Goal: Task Accomplishment & Management: Manage account settings

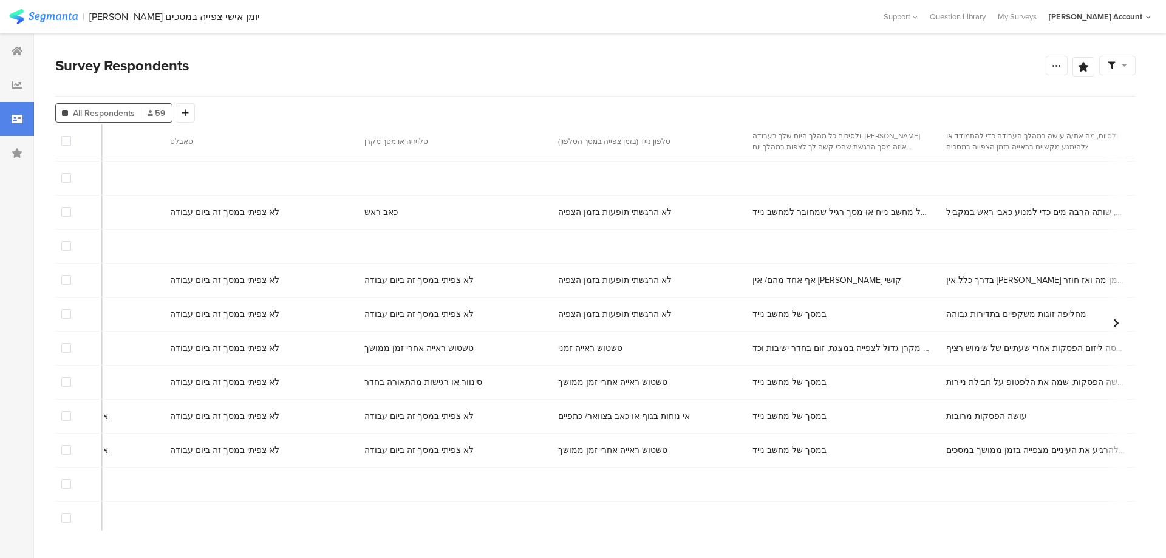
scroll to position [61, 6417]
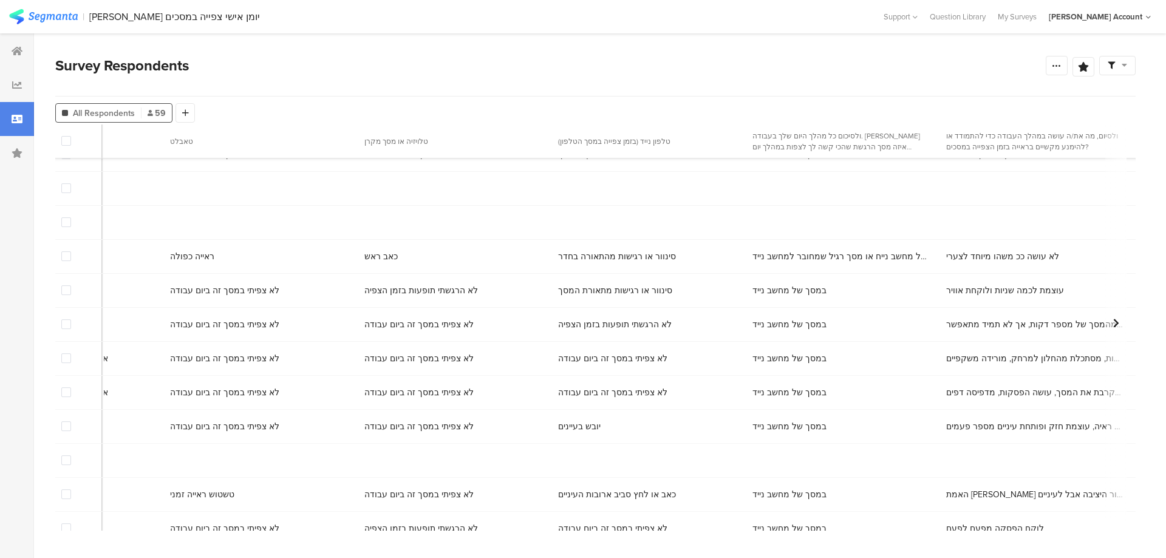
scroll to position [364, 6417]
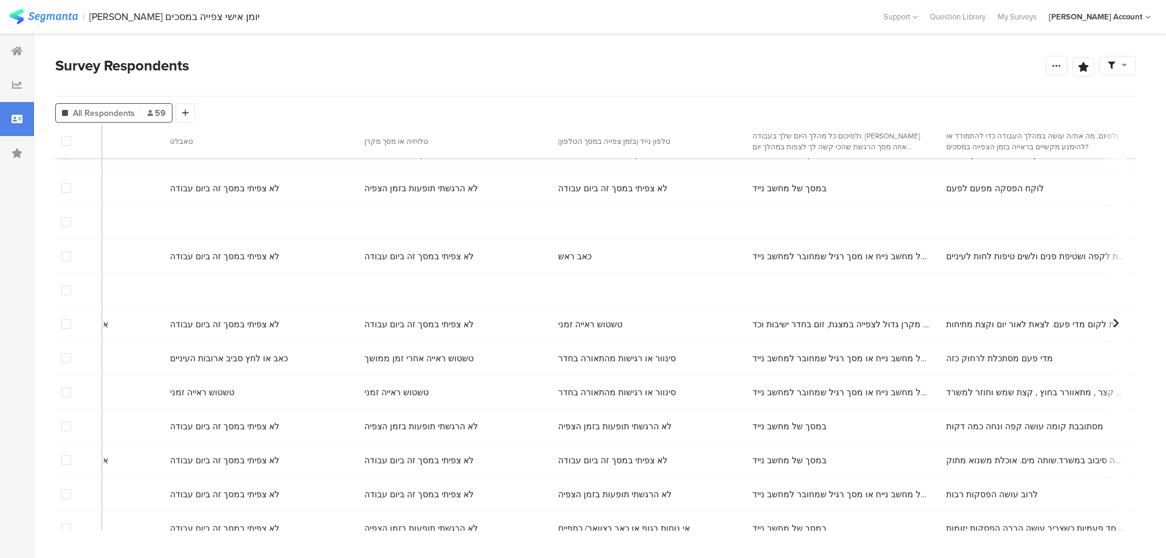
scroll to position [668, 6417]
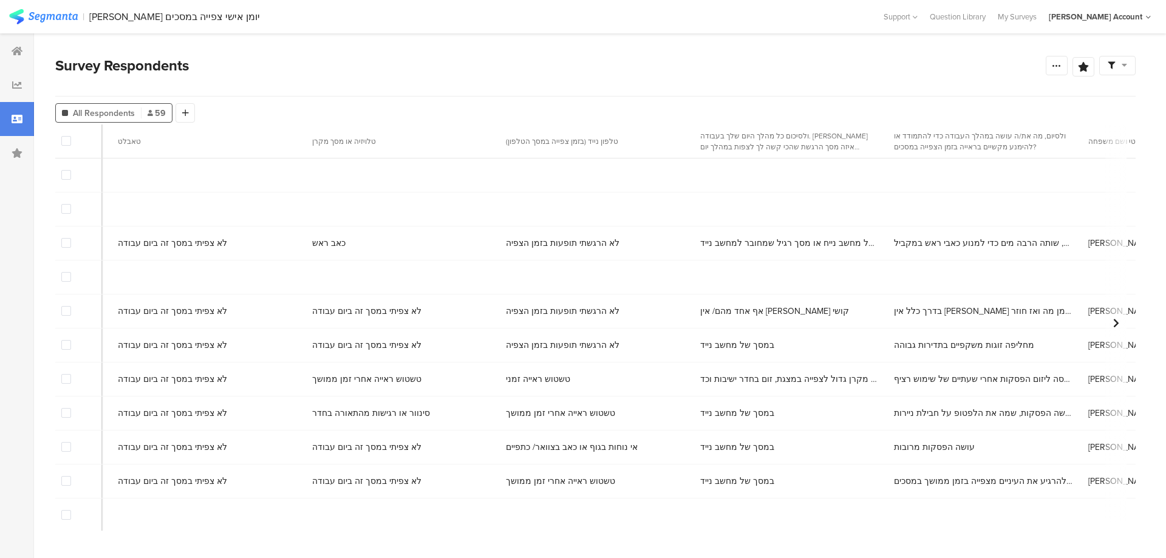
scroll to position [0, 6505]
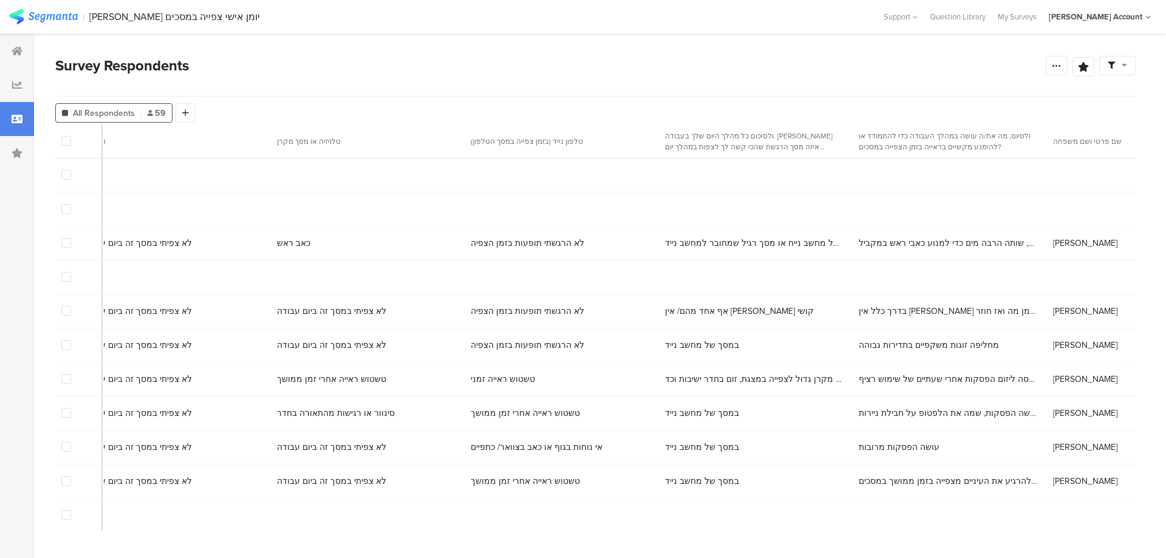
copy span "0542164401"
click at [64, 315] on span at bounding box center [66, 311] width 10 height 10
click at [71, 306] on input "checkbox" at bounding box center [71, 306] width 0 height 0
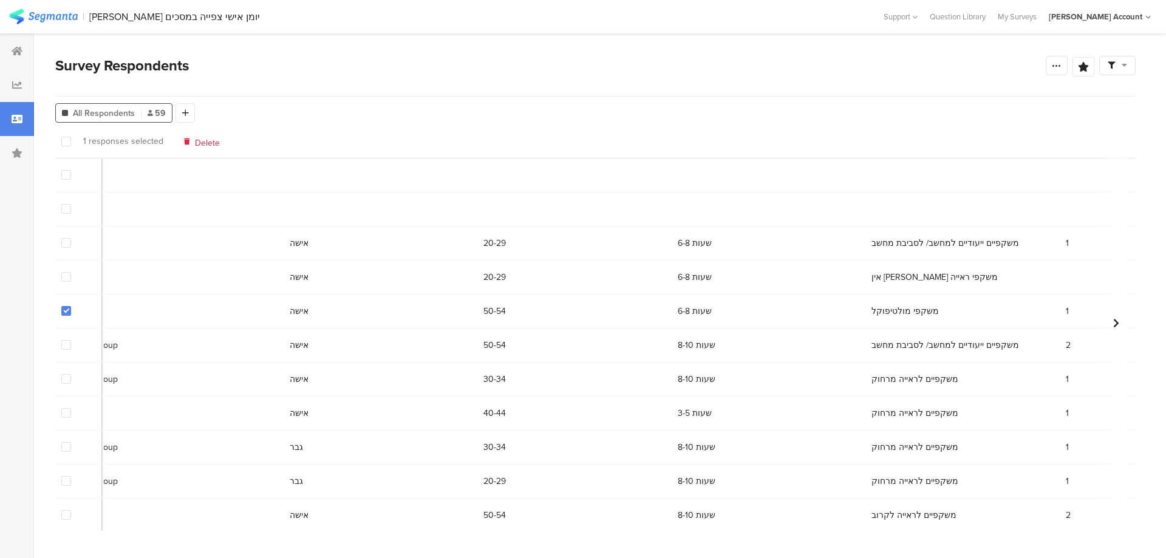
scroll to position [0, 0]
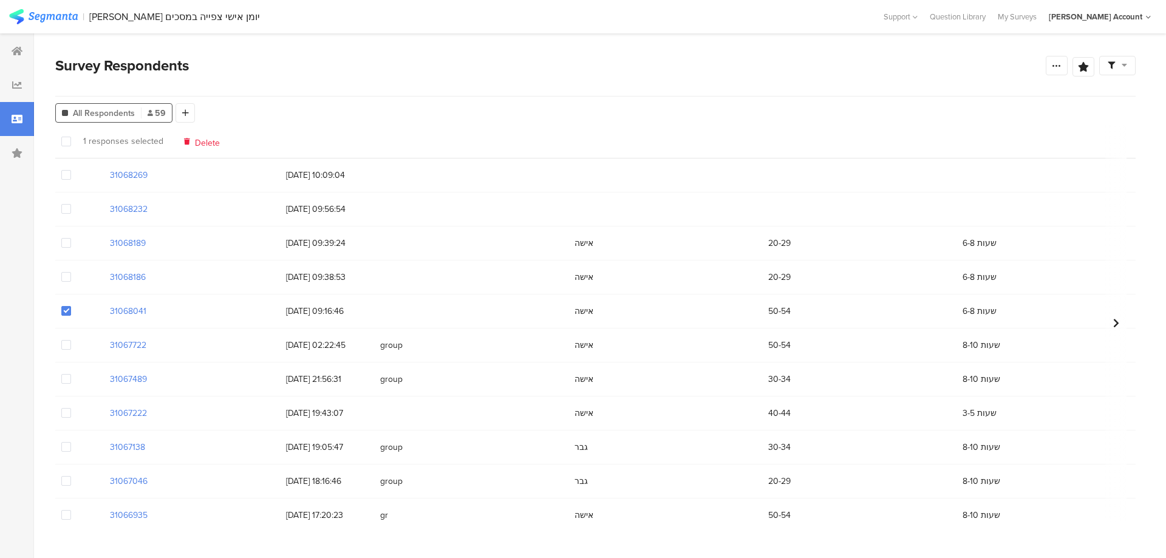
click at [68, 310] on span at bounding box center [66, 311] width 10 height 10
click at [71, 306] on input "checkbox" at bounding box center [71, 306] width 0 height 0
click at [66, 279] on span at bounding box center [66, 277] width 10 height 10
click at [71, 272] on input "checkbox" at bounding box center [71, 272] width 0 height 0
click at [202, 140] on span "Delete" at bounding box center [207, 141] width 25 height 9
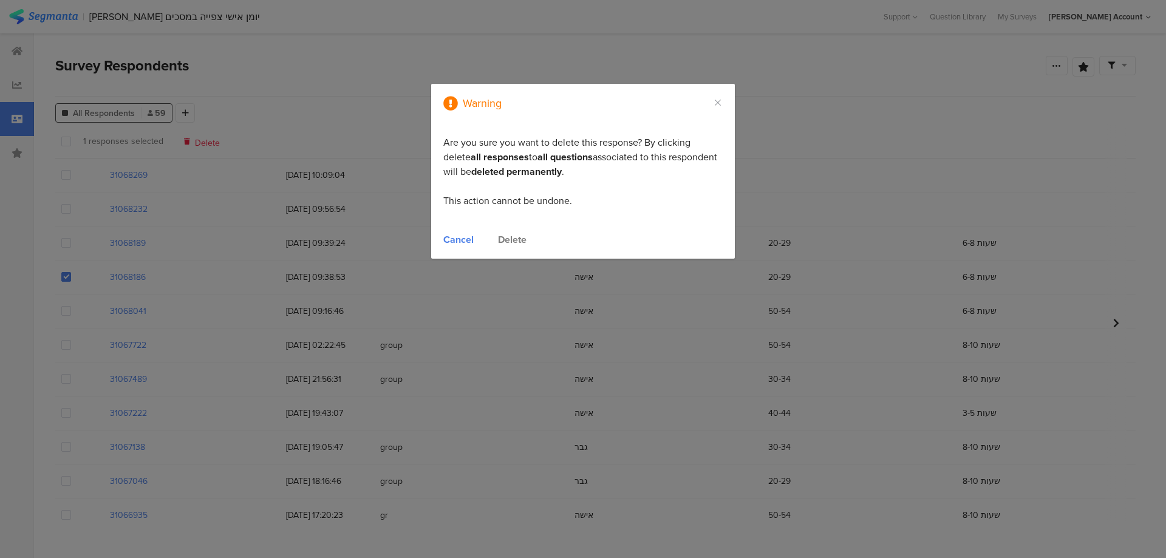
click at [511, 242] on div "Delete" at bounding box center [512, 240] width 29 height 14
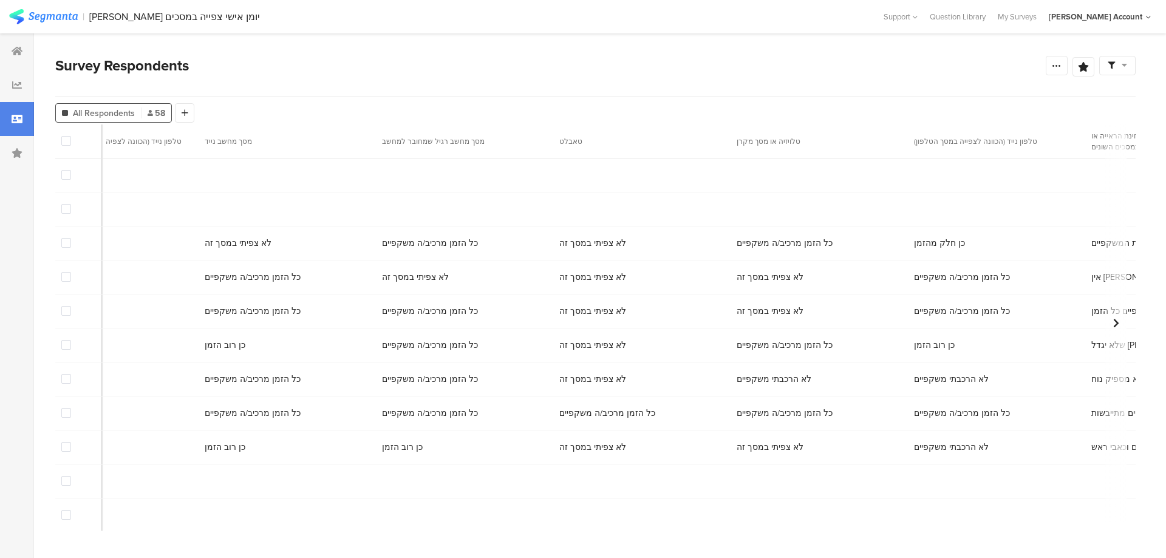
scroll to position [0, 6060]
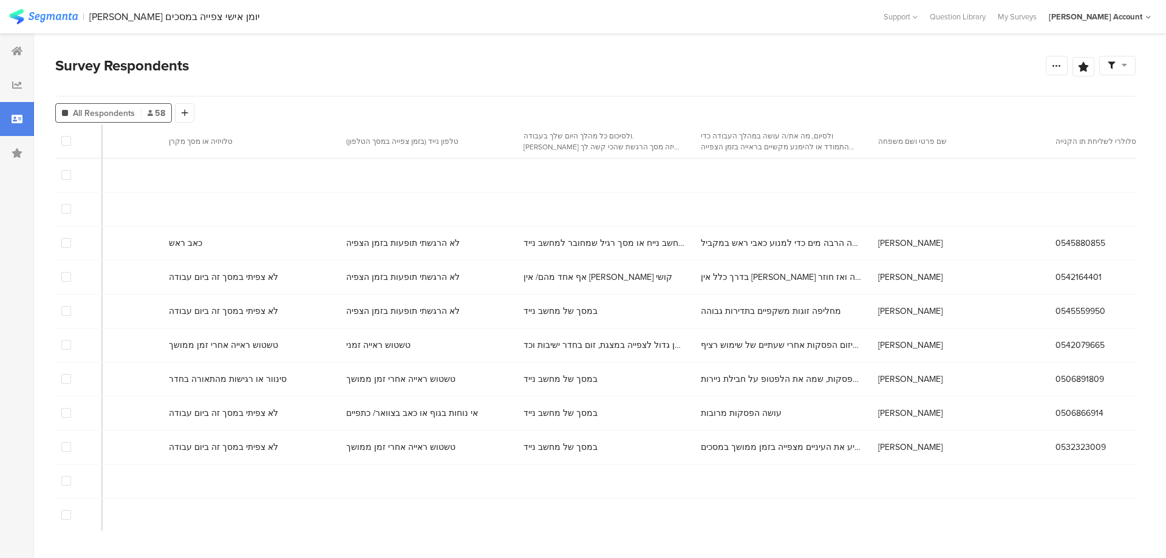
click at [67, 244] on span at bounding box center [66, 243] width 10 height 10
click at [71, 238] on input "checkbox" at bounding box center [71, 238] width 0 height 0
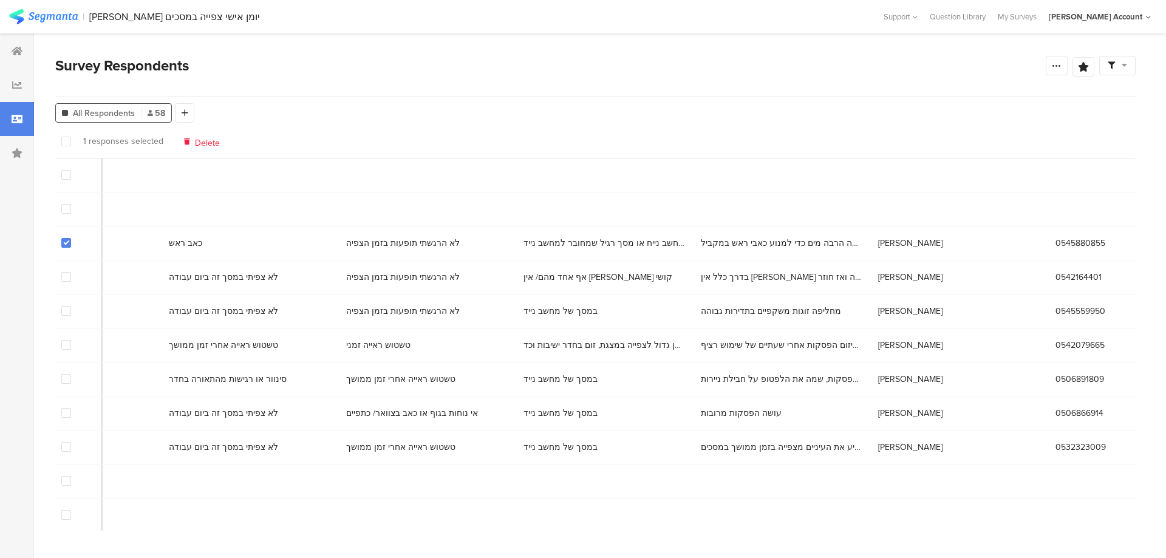
click at [1055, 244] on span "0545880855" at bounding box center [1080, 243] width 50 height 13
copy span "0545880855"
click at [872, 318] on div "מרב דקל" at bounding box center [960, 311] width 177 height 25
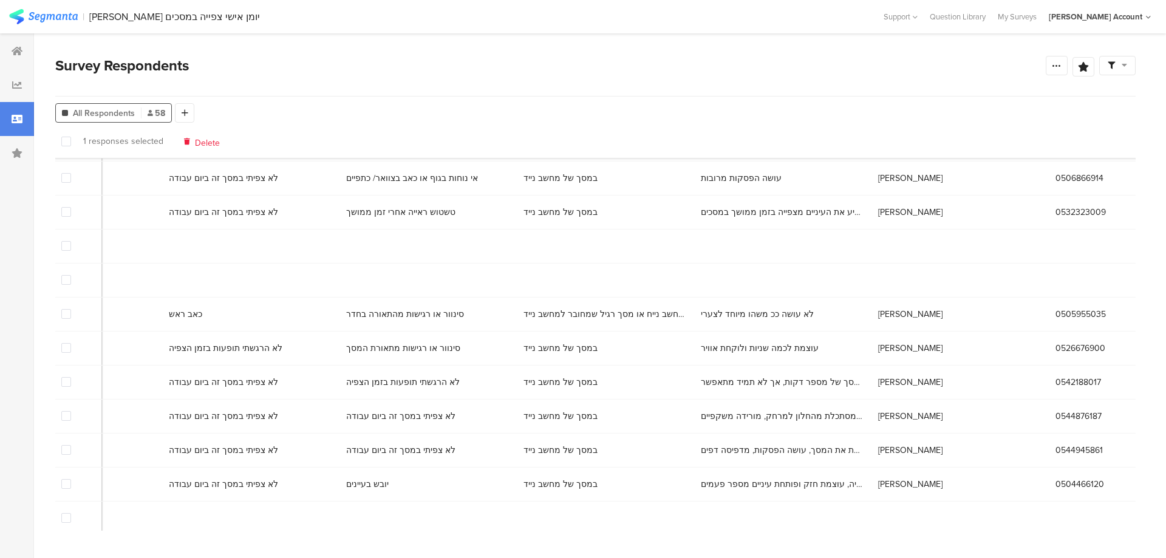
scroll to position [243, 6060]
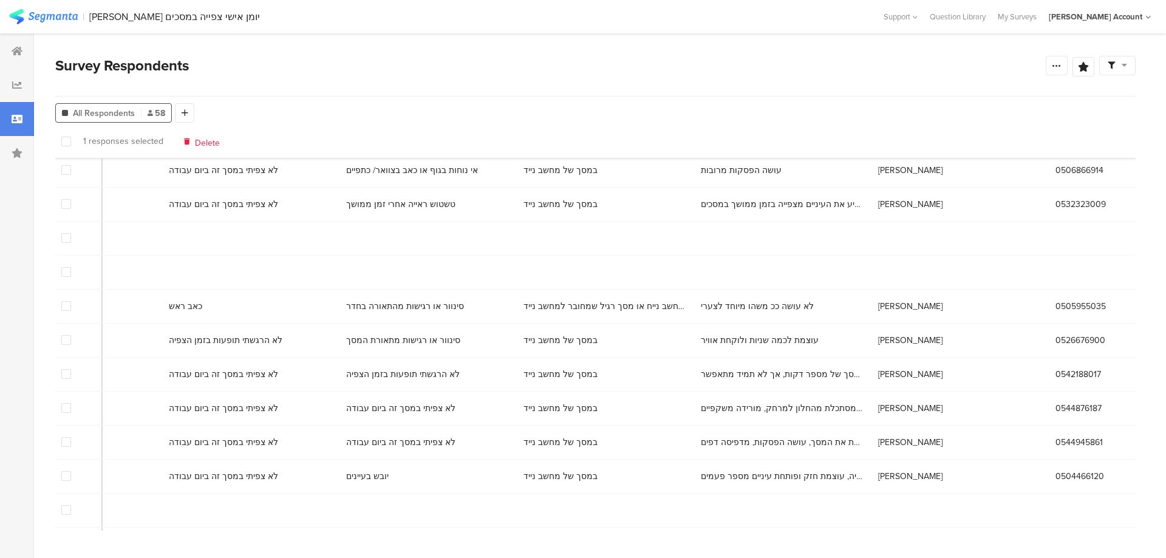
click at [1055, 407] on span "0544876187" at bounding box center [1078, 408] width 46 height 13
copy span "0544876187"
click at [872, 335] on div "[PERSON_NAME]" at bounding box center [960, 340] width 177 height 25
click at [1055, 439] on span "0544945861" at bounding box center [1078, 442] width 47 height 13
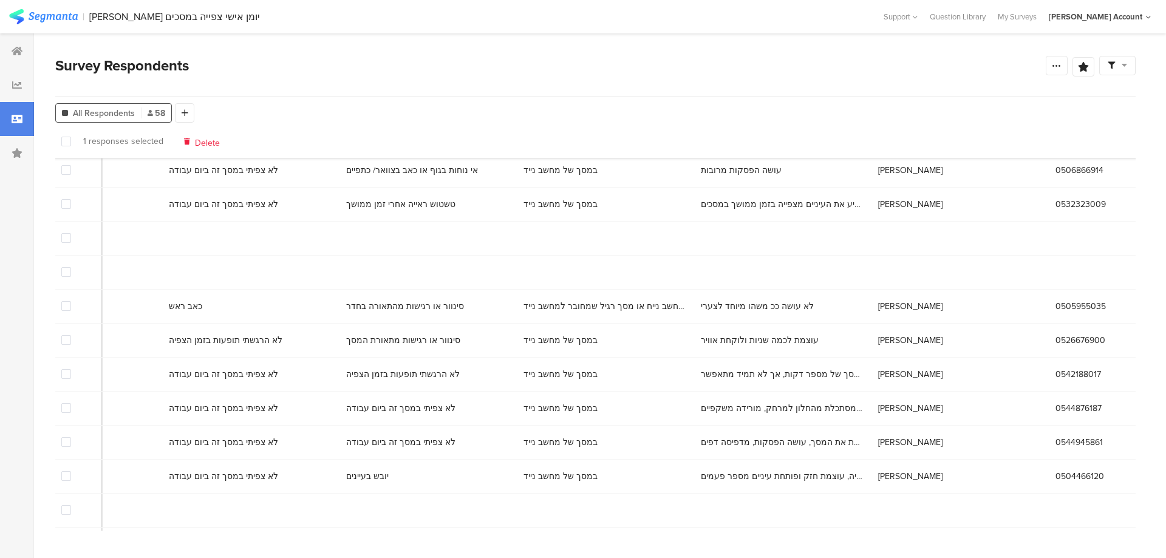
click at [1055, 439] on span "0544945861" at bounding box center [1078, 442] width 47 height 13
copy span "0544945861"
click at [872, 477] on div "[PERSON_NAME]" at bounding box center [960, 476] width 177 height 25
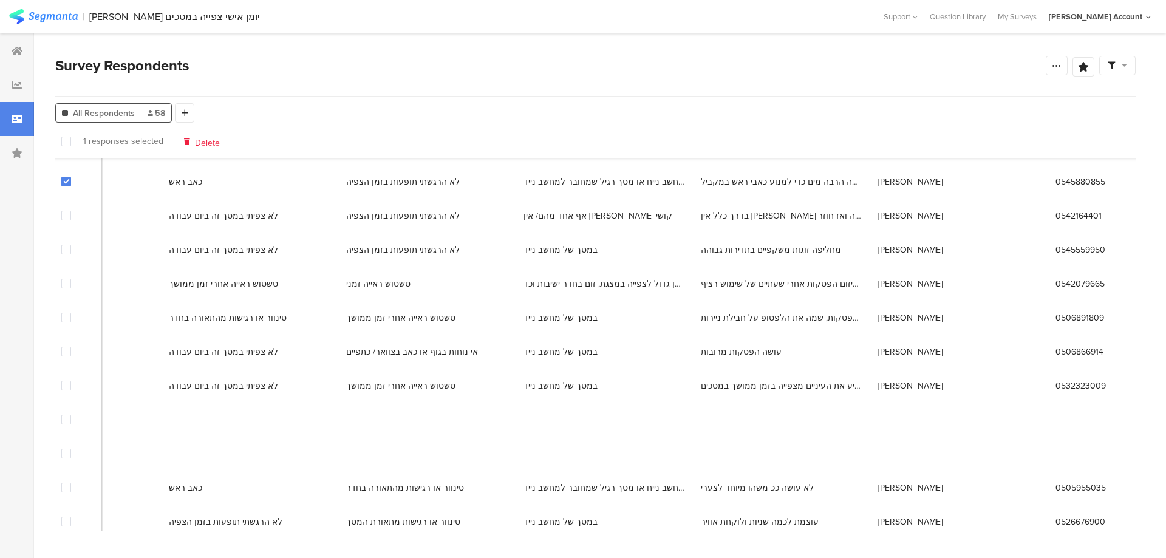
scroll to position [61, 6060]
click at [1055, 321] on span "0506891809" at bounding box center [1079, 318] width 49 height 13
copy span "0506891809"
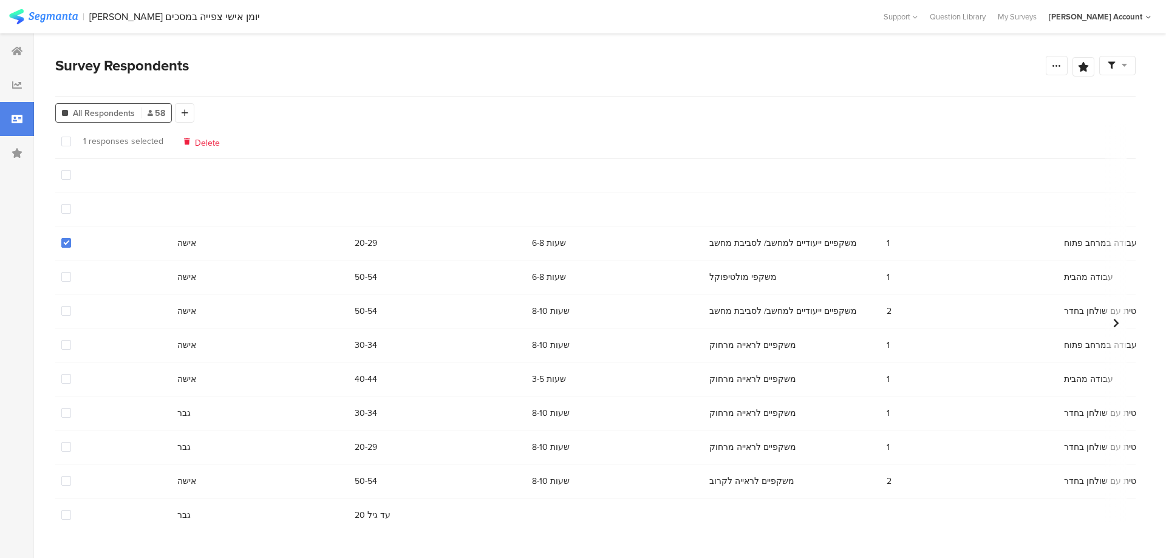
scroll to position [0, 0]
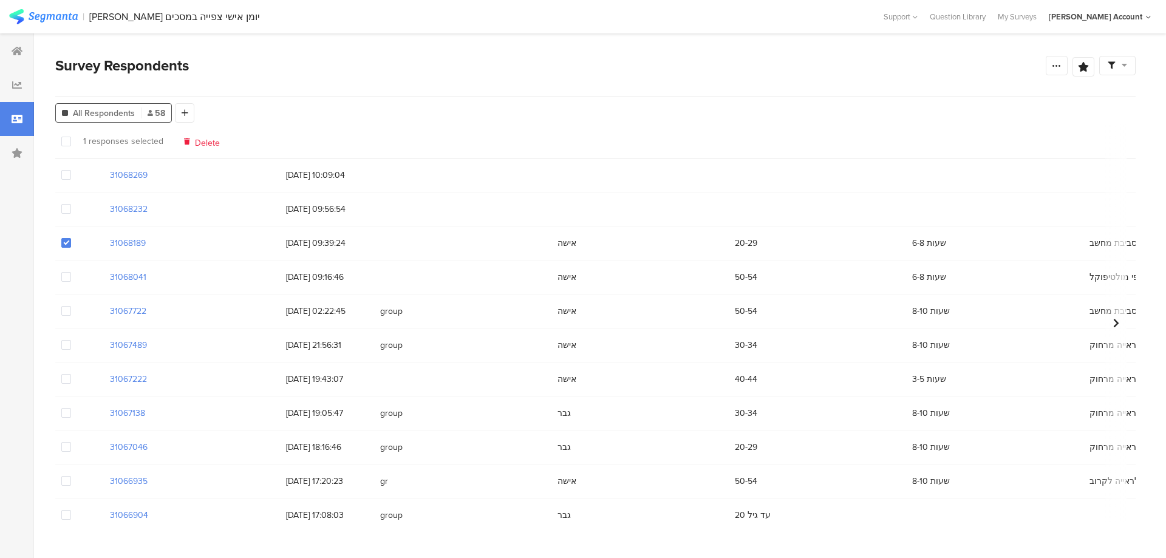
click at [66, 241] on span at bounding box center [66, 243] width 10 height 10
click at [71, 238] on input "checkbox" at bounding box center [71, 238] width 0 height 0
